Goal: Navigation & Orientation: Find specific page/section

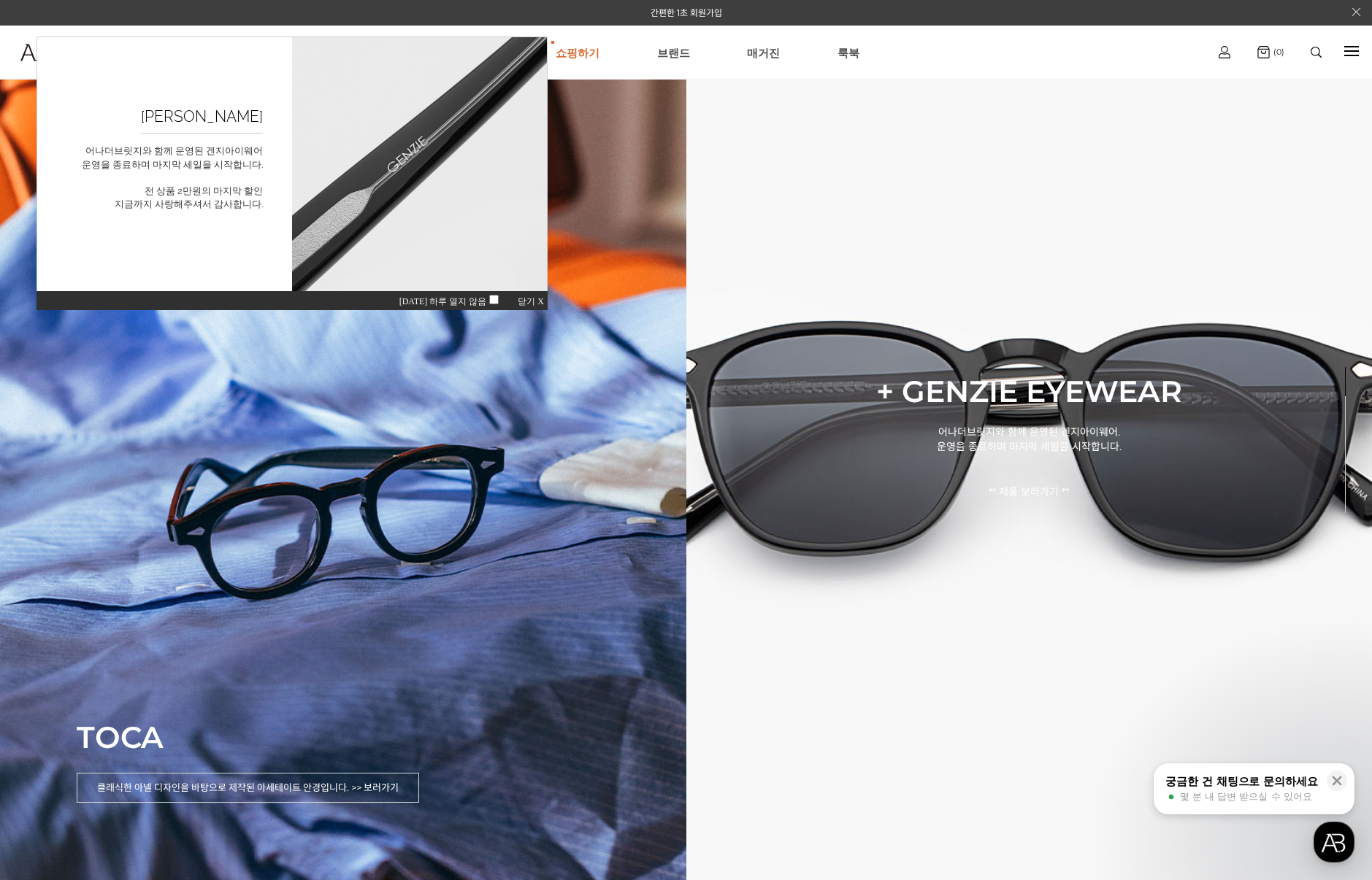
click at [652, 48] on ul "쇼핑하기 AnotherBridge Genzie BEST [GEOGRAPHIC_DATA] 매거진 [GEOGRAPHIC_DATA]" at bounding box center [708, 52] width 988 height 53
click at [672, 59] on link "브랜드" at bounding box center [673, 52] width 33 height 53
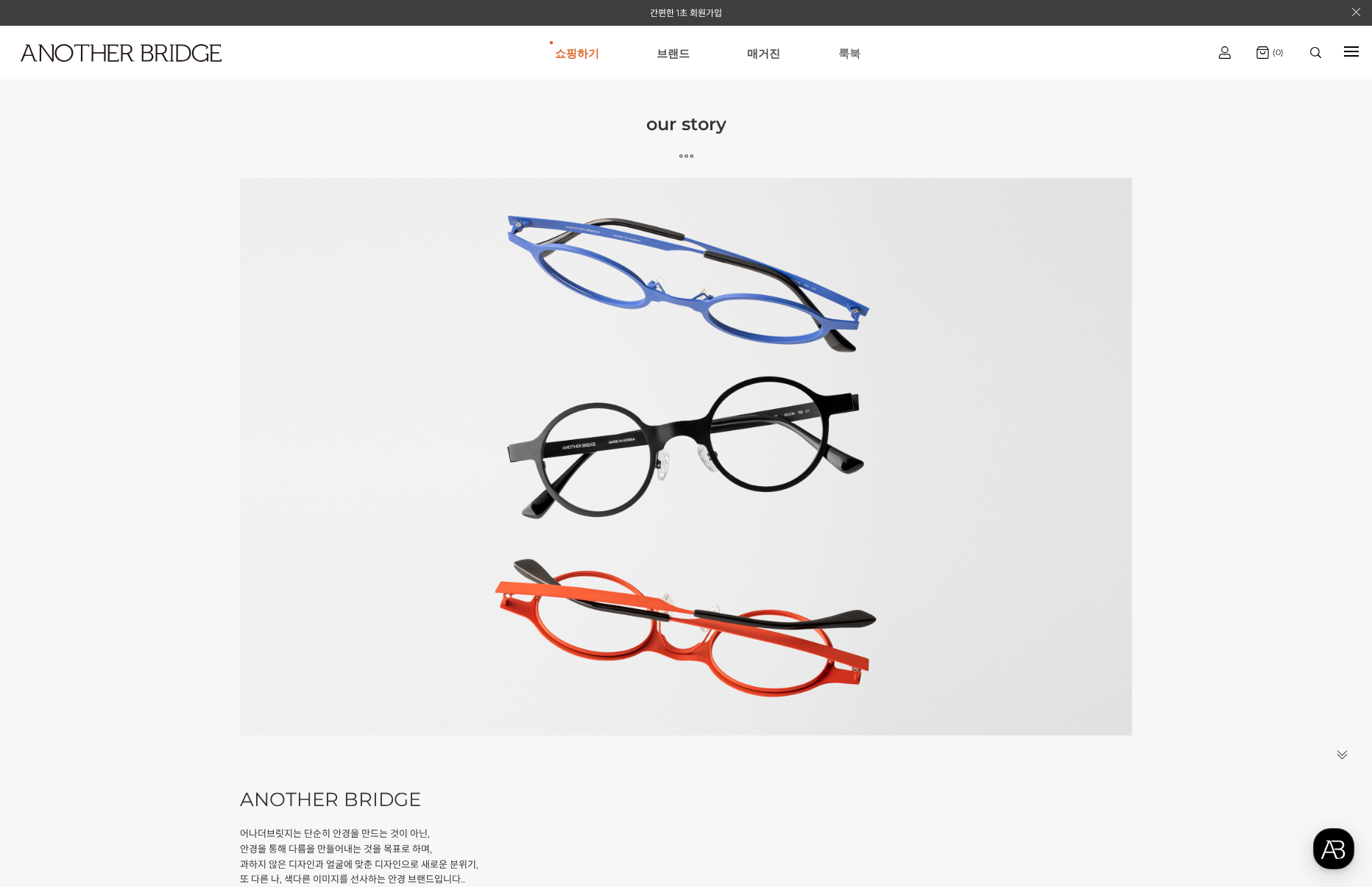
click at [845, 55] on link "룩북" at bounding box center [849, 52] width 22 height 53
